Goal: Information Seeking & Learning: Learn about a topic

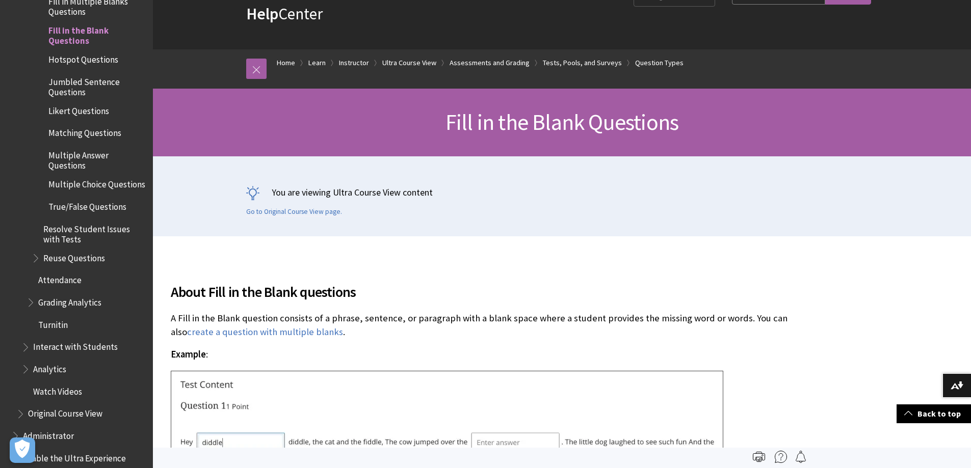
scroll to position [51, 0]
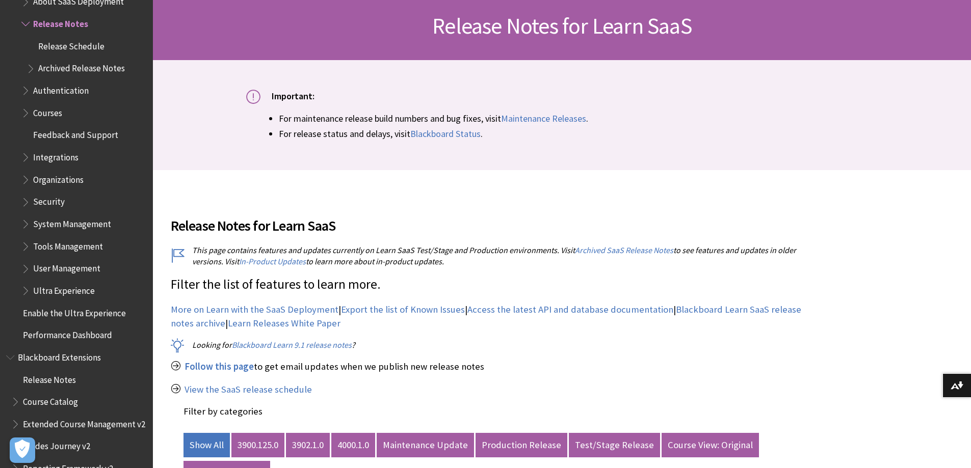
scroll to position [306, 0]
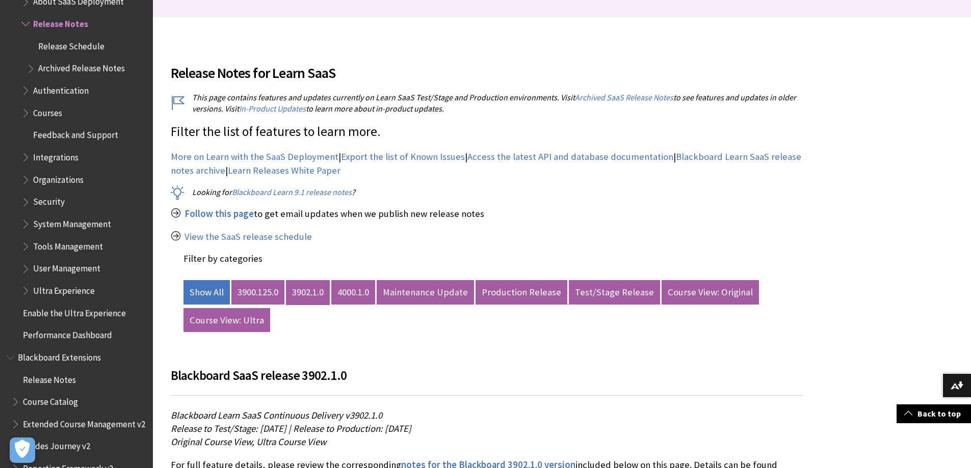
click at [317, 297] on link "3902.1.0" at bounding box center [308, 292] width 44 height 24
click at [308, 289] on link "3902.1.0" at bounding box center [308, 292] width 44 height 24
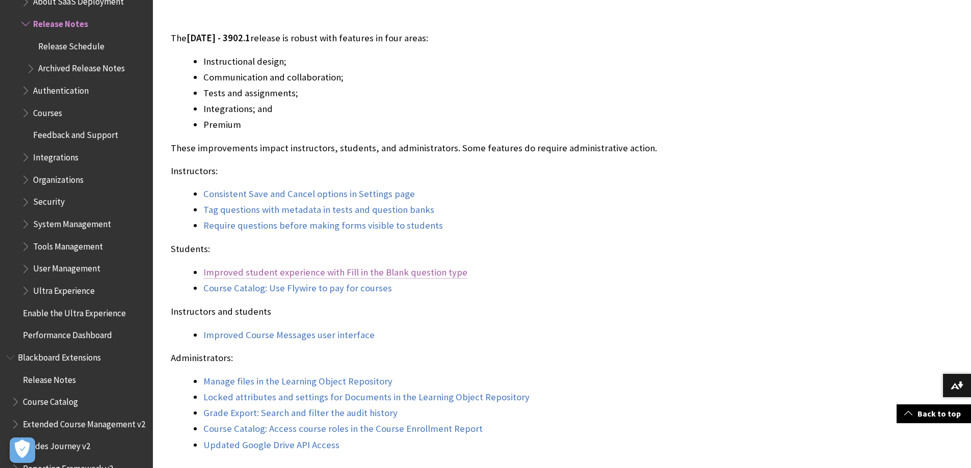
scroll to position [815, 0]
click at [337, 271] on link "Improved student experience with Fill in the Blank question type" at bounding box center [335, 271] width 264 height 12
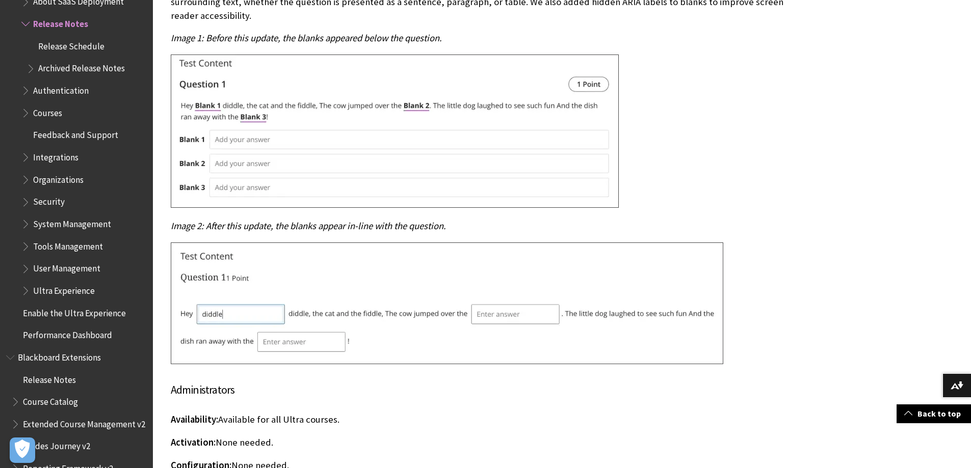
scroll to position [7505, 0]
